Goal: Information Seeking & Learning: Find specific fact

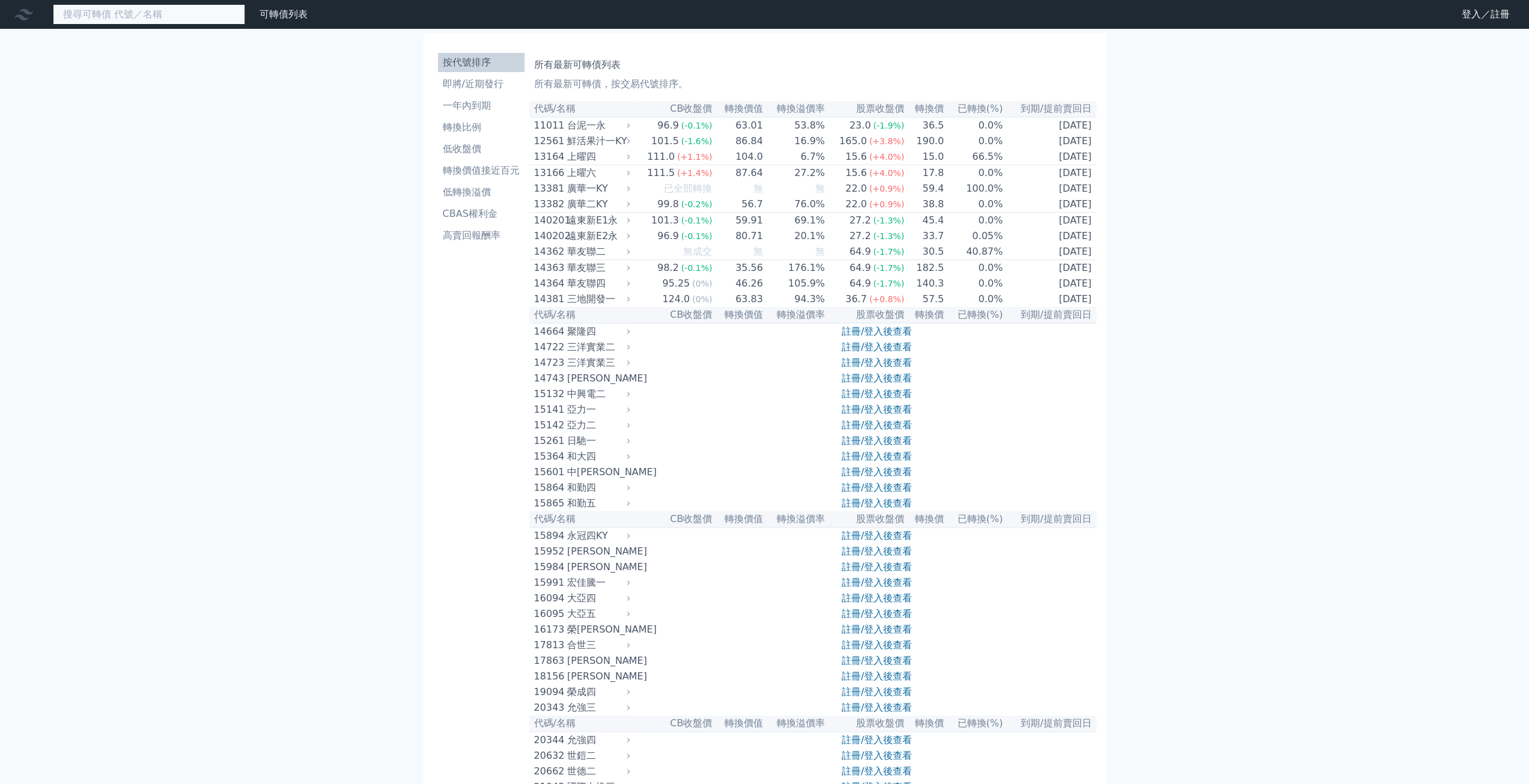
click at [192, 15] on input at bounding box center [149, 14] width 192 height 21
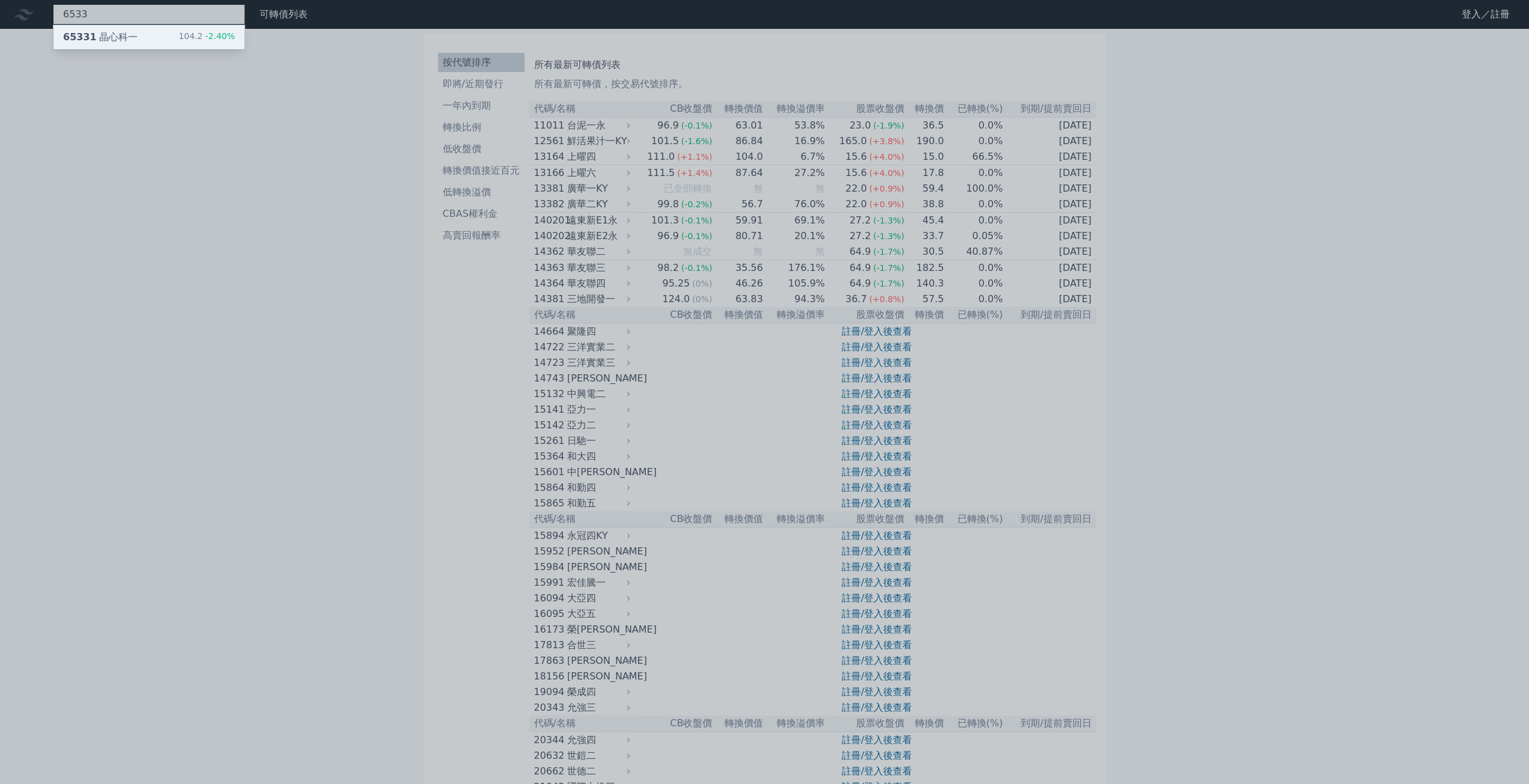
type input "6533"
click at [177, 34] on div "65331 晶心科一 104.2 -2.40%" at bounding box center [149, 37] width 191 height 24
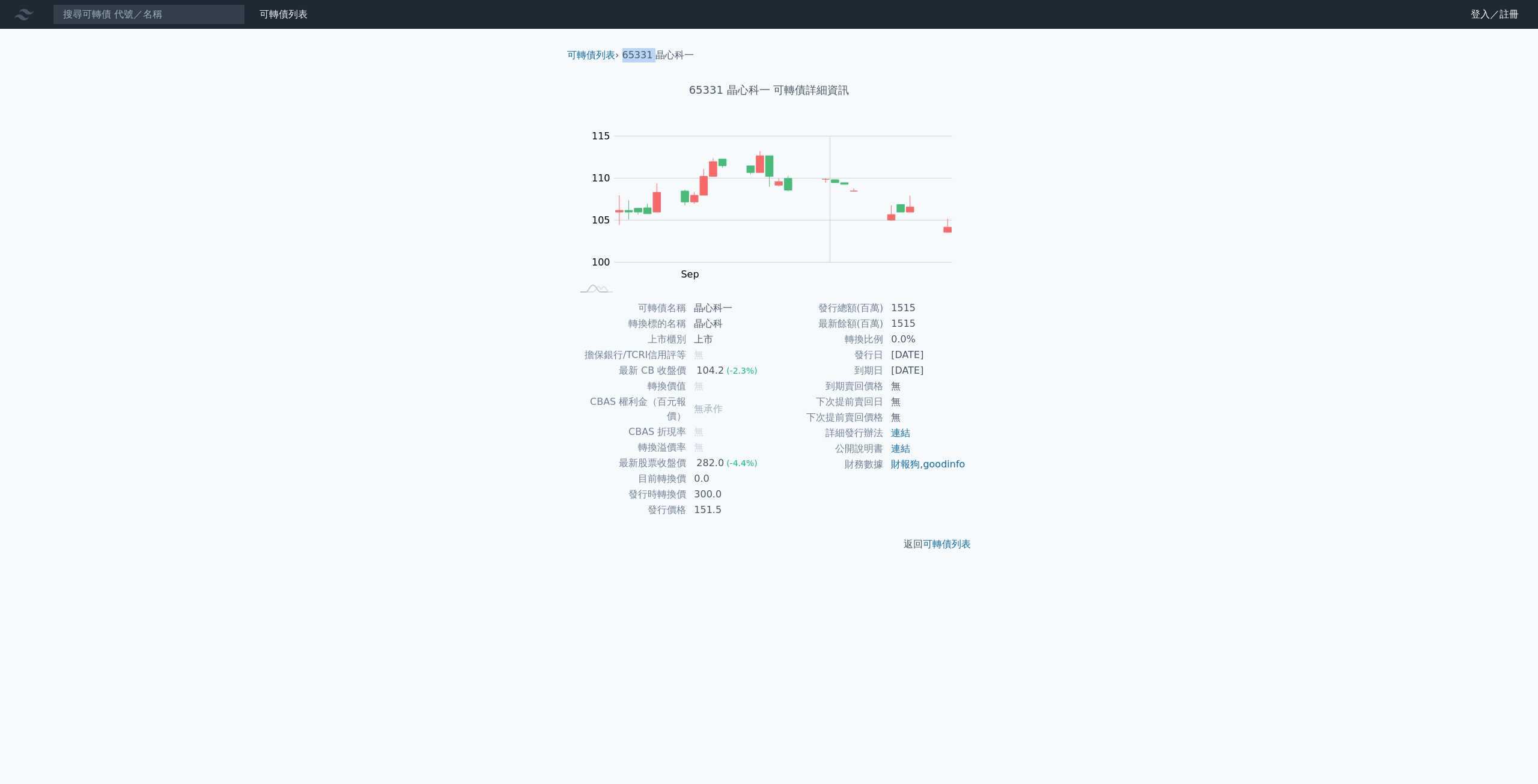
drag, startPoint x: 624, startPoint y: 54, endPoint x: 652, endPoint y: 56, distance: 28.1
click at [652, 56] on li "65331 晶心科一" at bounding box center [658, 55] width 72 height 14
click at [653, 54] on li "65331 晶心科一" at bounding box center [658, 55] width 72 height 14
drag, startPoint x: 622, startPoint y: 54, endPoint x: 694, endPoint y: 54, distance: 72.0
click at [694, 54] on ol "可轉債列表 › 65331 晶心科一" at bounding box center [768, 55] width 423 height 14
